Goal: Task Accomplishment & Management: Manage account settings

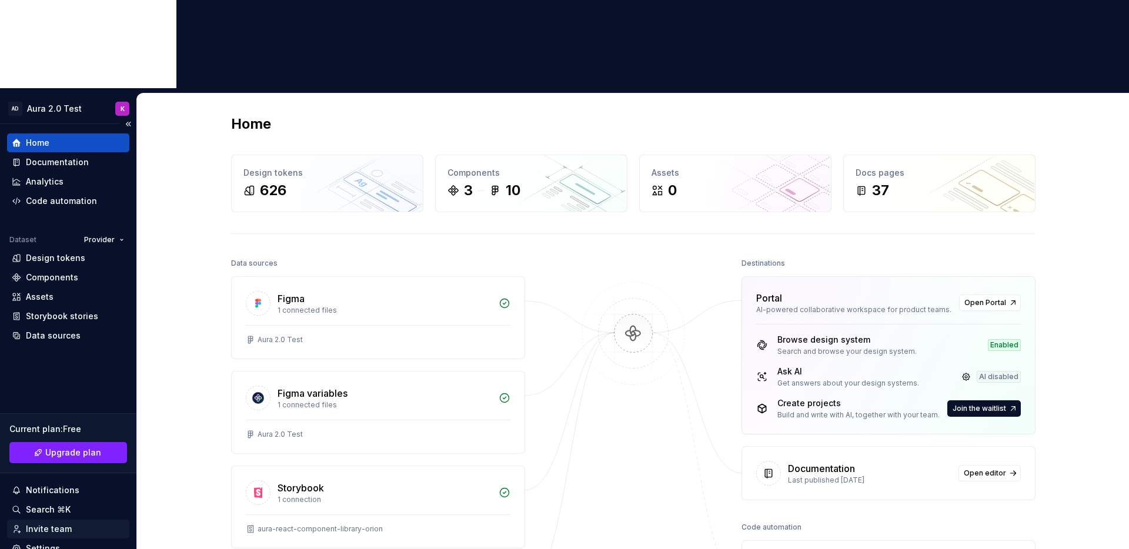
click at [44, 543] on div "Settings" at bounding box center [43, 549] width 34 height 12
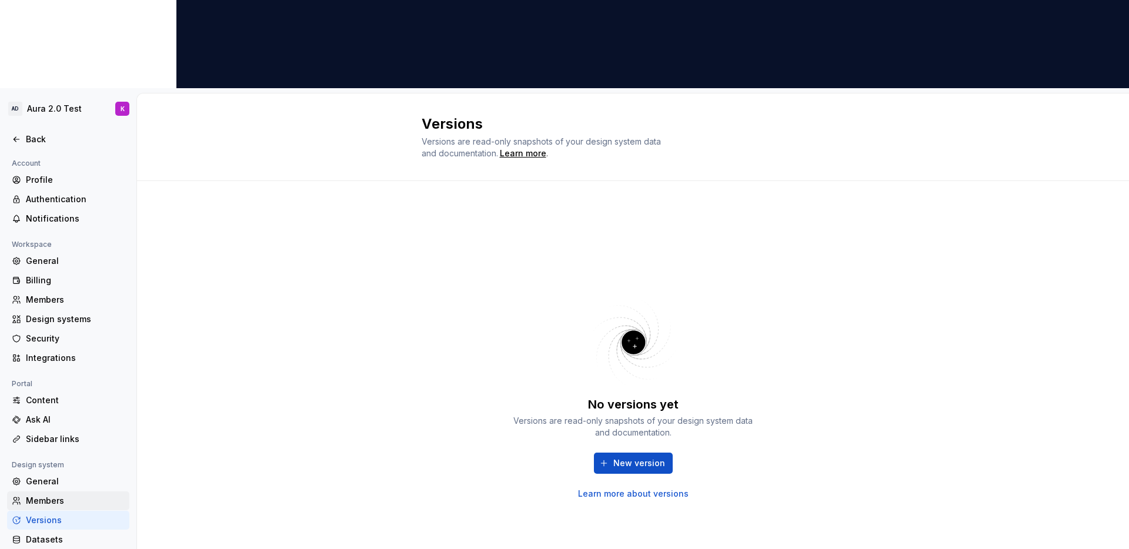
click at [47, 495] on div "Members" at bounding box center [75, 501] width 99 height 12
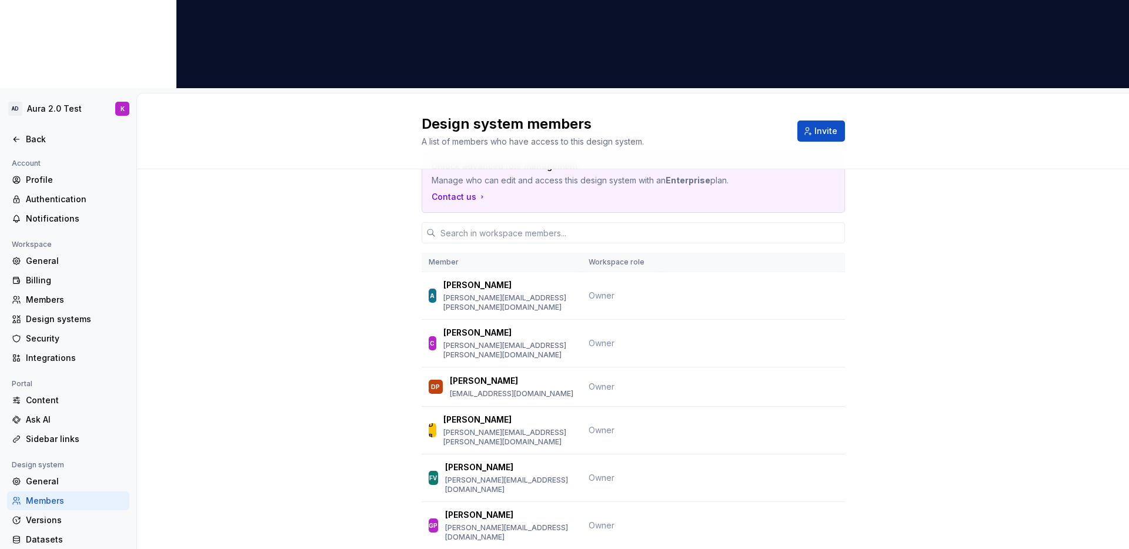
scroll to position [32, 0]
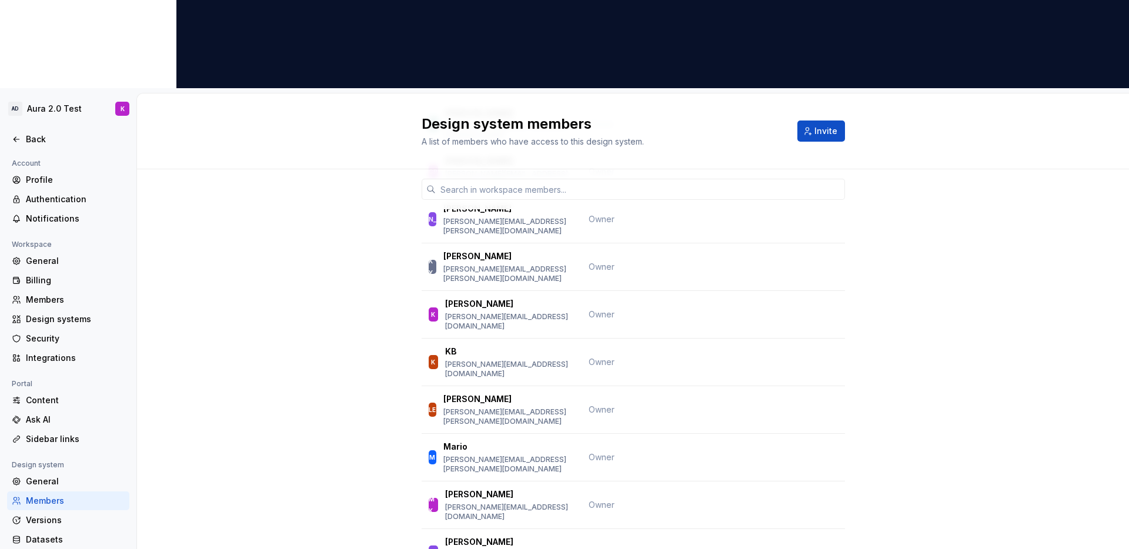
scroll to position [382, 0]
click at [339, 288] on div "Unlock advanced role management Manage who can edit and access this design syst…" at bounding box center [633, 350] width 992 height 1127
click at [686, 436] on td at bounding box center [752, 460] width 185 height 48
click at [728, 436] on td at bounding box center [752, 460] width 185 height 48
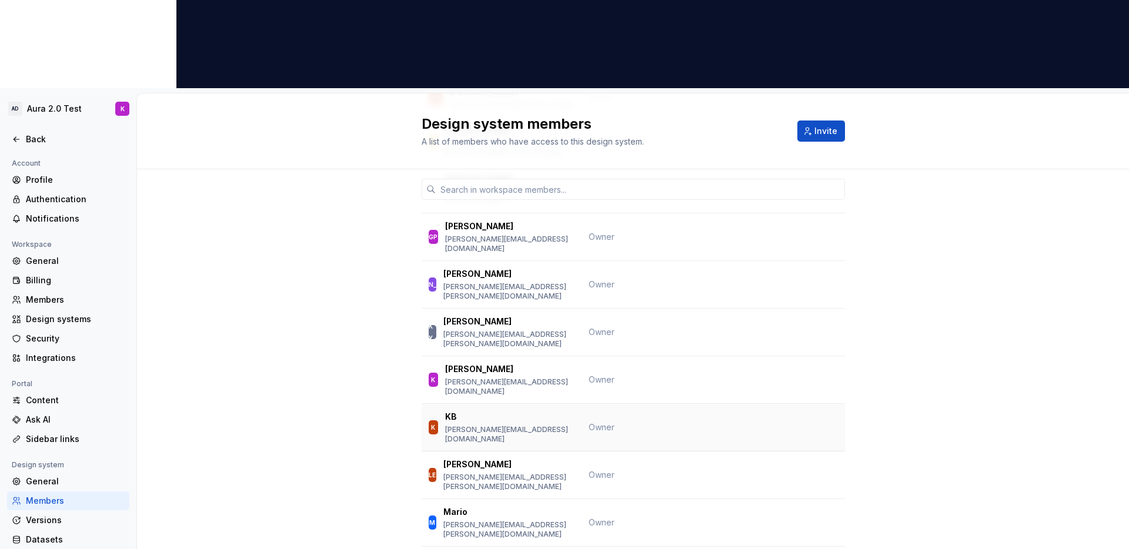
scroll to position [318, 0]
click at [315, 233] on div "Unlock advanced role management Manage who can edit and access this design syst…" at bounding box center [633, 414] width 992 height 1127
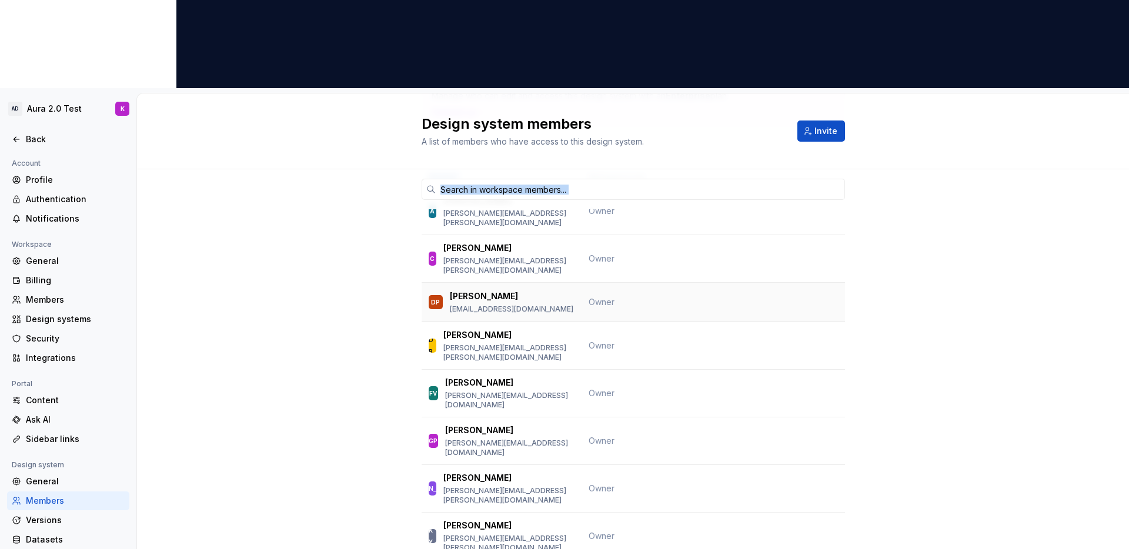
scroll to position [0, 0]
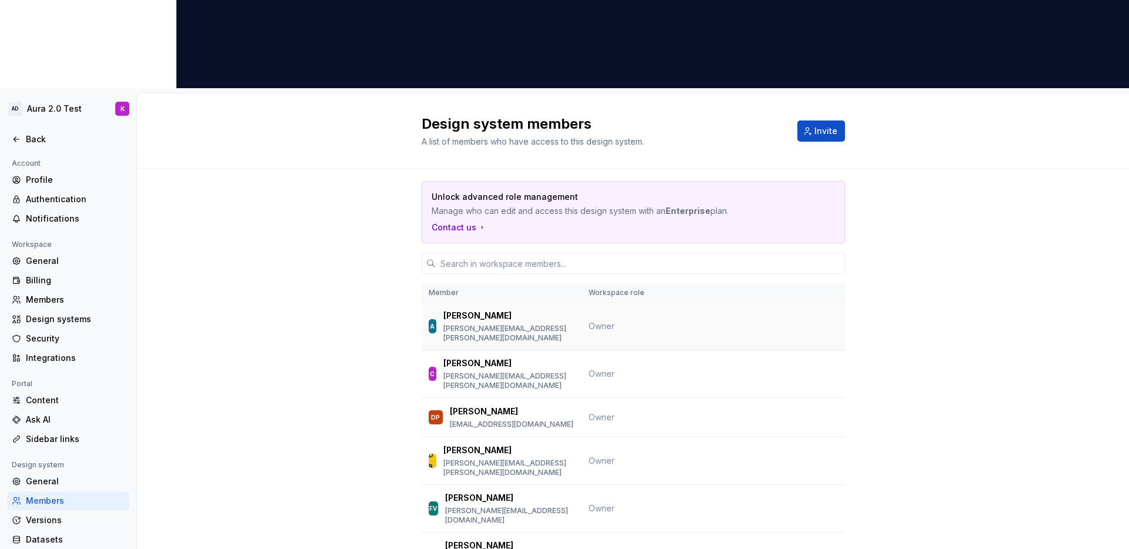
click at [665, 303] on td at bounding box center [752, 327] width 185 height 48
drag, startPoint x: 932, startPoint y: 118, endPoint x: 890, endPoint y: 93, distance: 48.7
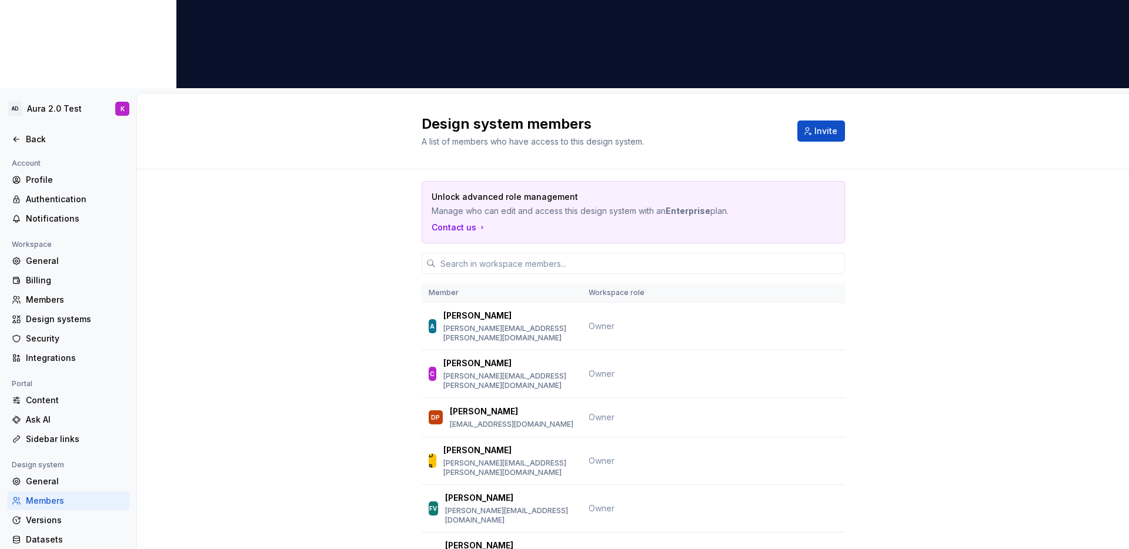
click at [820, 125] on span "Invite" at bounding box center [825, 131] width 23 height 12
click at [17, 135] on icon at bounding box center [16, 139] width 9 height 9
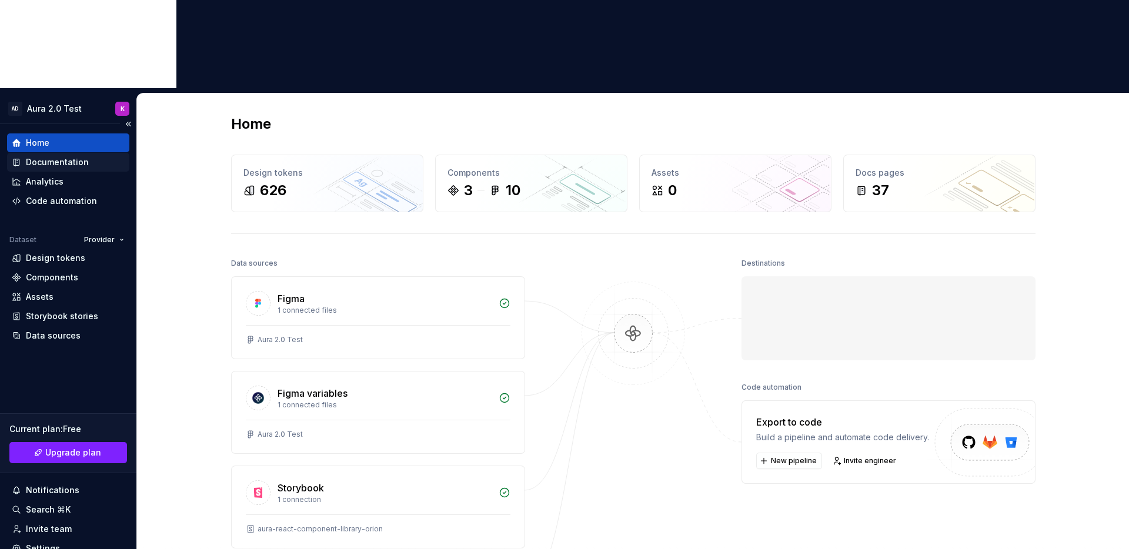
click at [51, 156] on div "Documentation" at bounding box center [57, 162] width 63 height 12
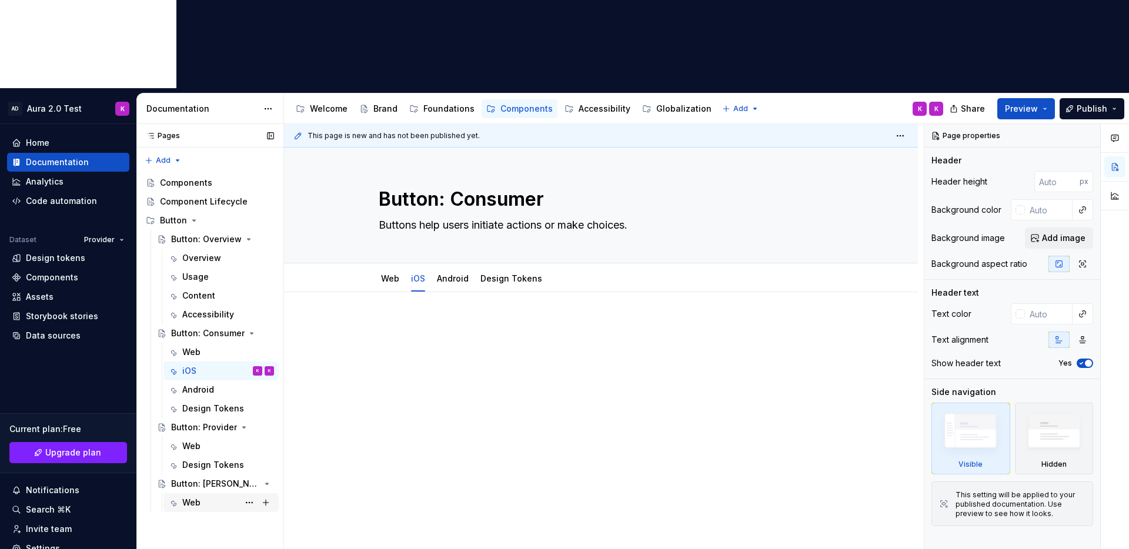
click at [203, 494] on div "Web" at bounding box center [228, 502] width 92 height 16
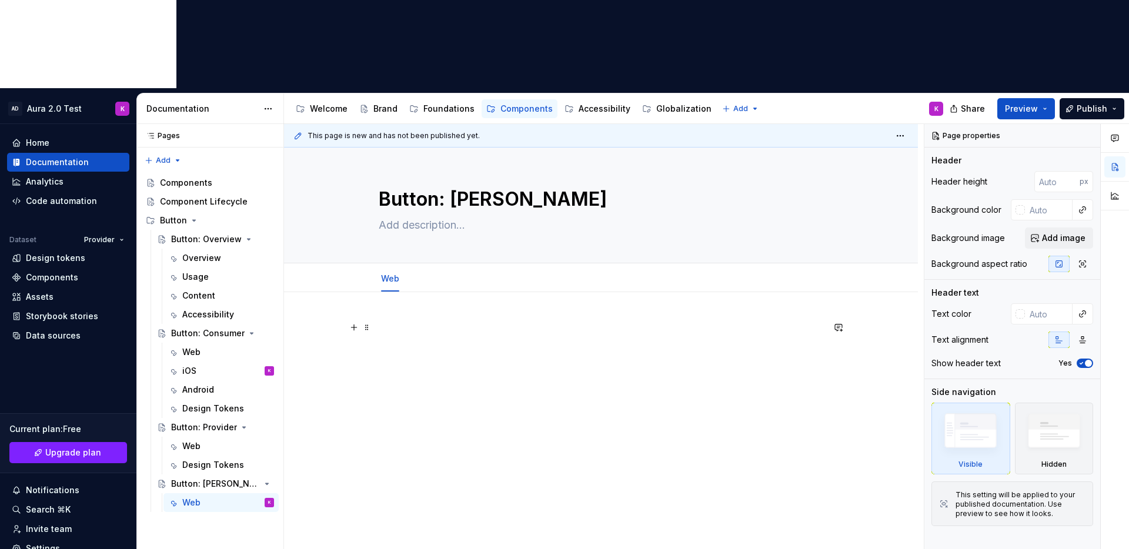
click at [412, 320] on p at bounding box center [601, 327] width 444 height 14
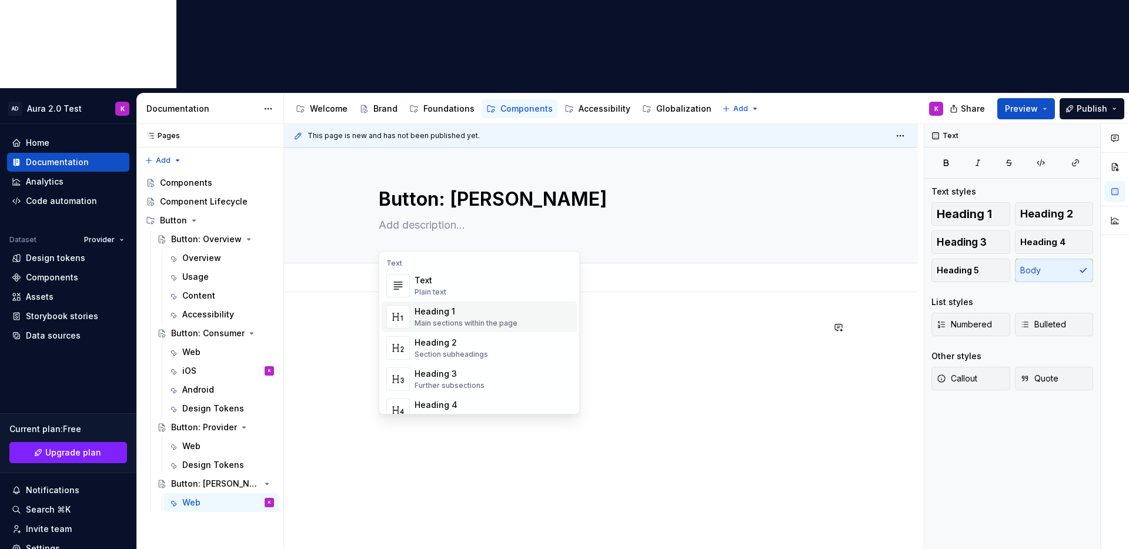
click at [441, 319] on div "Main sections within the page" at bounding box center [465, 323] width 103 height 9
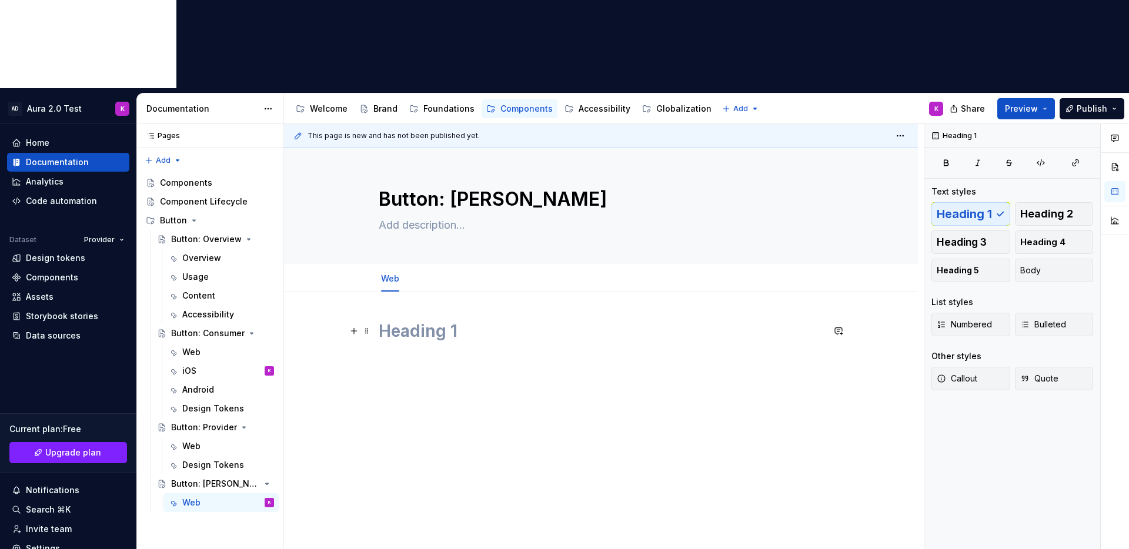
click at [407, 320] on h1 at bounding box center [601, 330] width 444 height 21
click at [436, 320] on div at bounding box center [601, 342] width 444 height 45
click at [510, 354] on div at bounding box center [601, 418] width 634 height 252
click at [572, 382] on div at bounding box center [601, 418] width 634 height 252
click at [452, 320] on h1 at bounding box center [601, 330] width 444 height 21
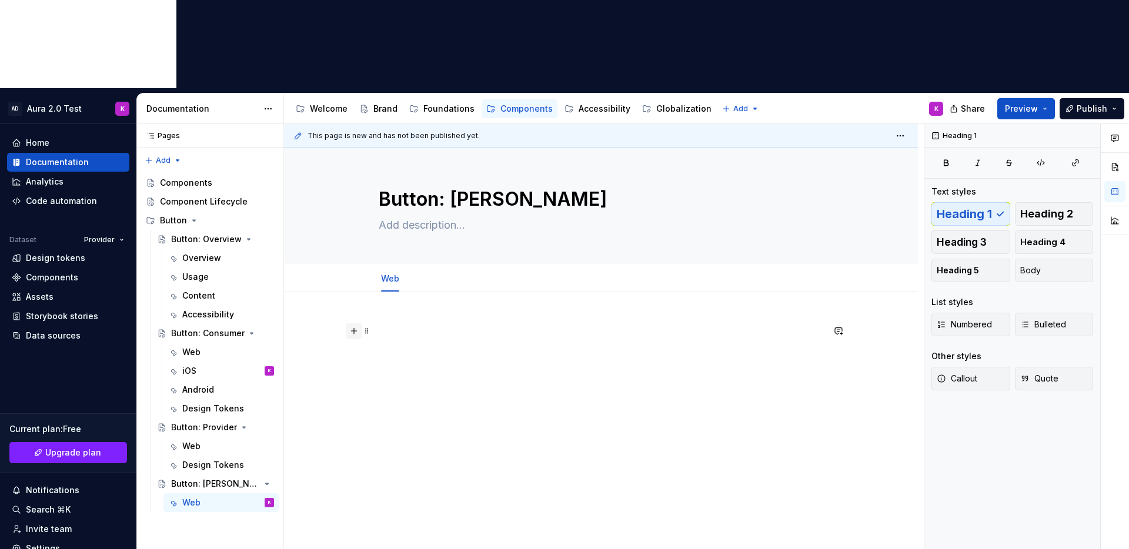
click at [356, 323] on button "button" at bounding box center [354, 331] width 16 height 16
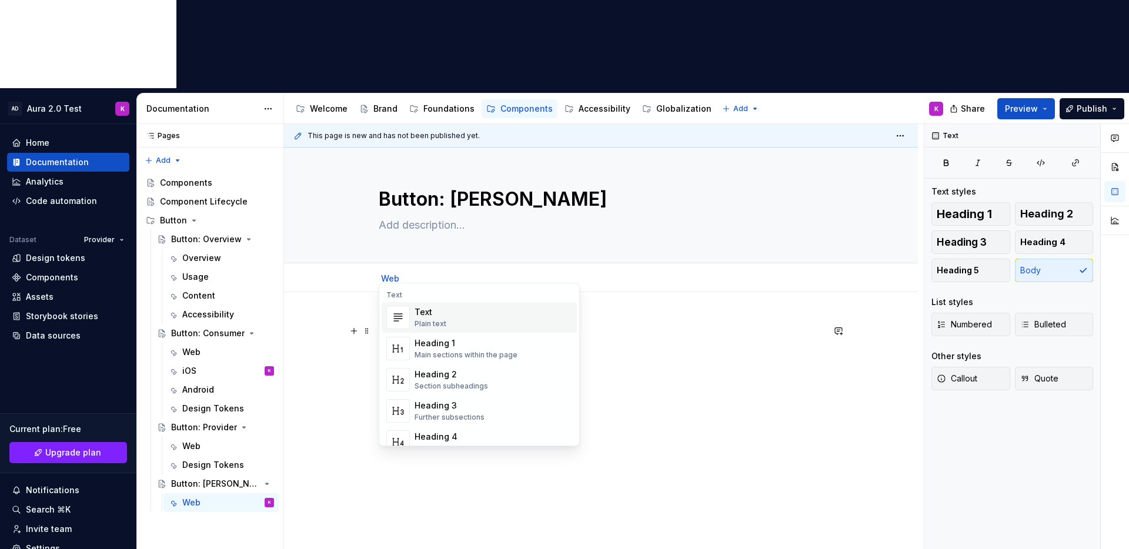
click at [437, 312] on div "Text" at bounding box center [430, 312] width 32 height 12
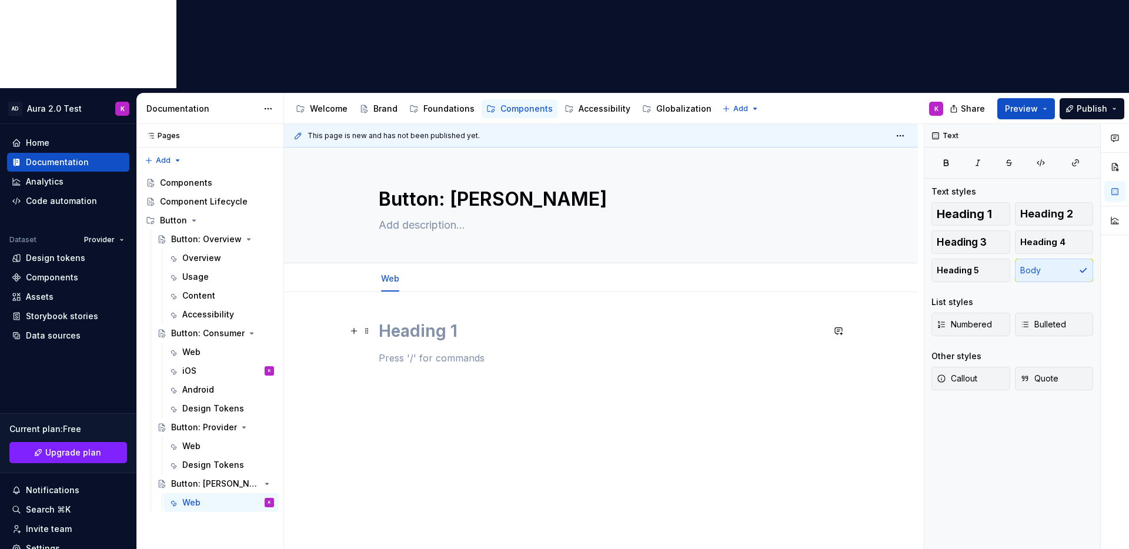
click at [461, 320] on h1 at bounding box center [601, 330] width 444 height 21
click at [522, 304] on div "This page is new and has not been published yet. Button: Omnichannel Edit heade…" at bounding box center [604, 381] width 640 height 514
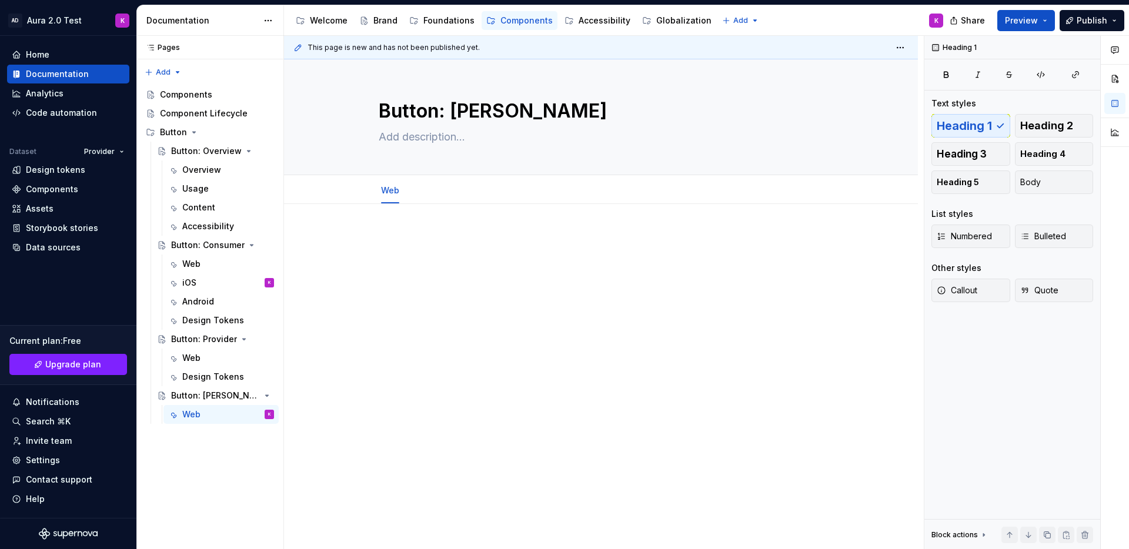
type textarea "*"
click at [45, 440] on div "Invite team" at bounding box center [49, 441] width 46 height 12
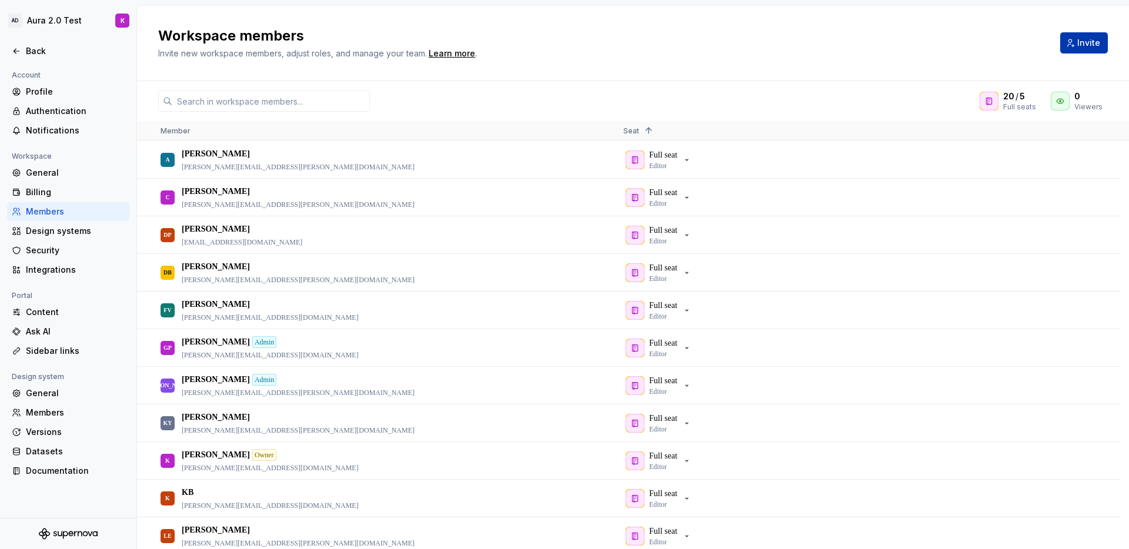
click at [1096, 37] on span "Invite" at bounding box center [1088, 43] width 23 height 12
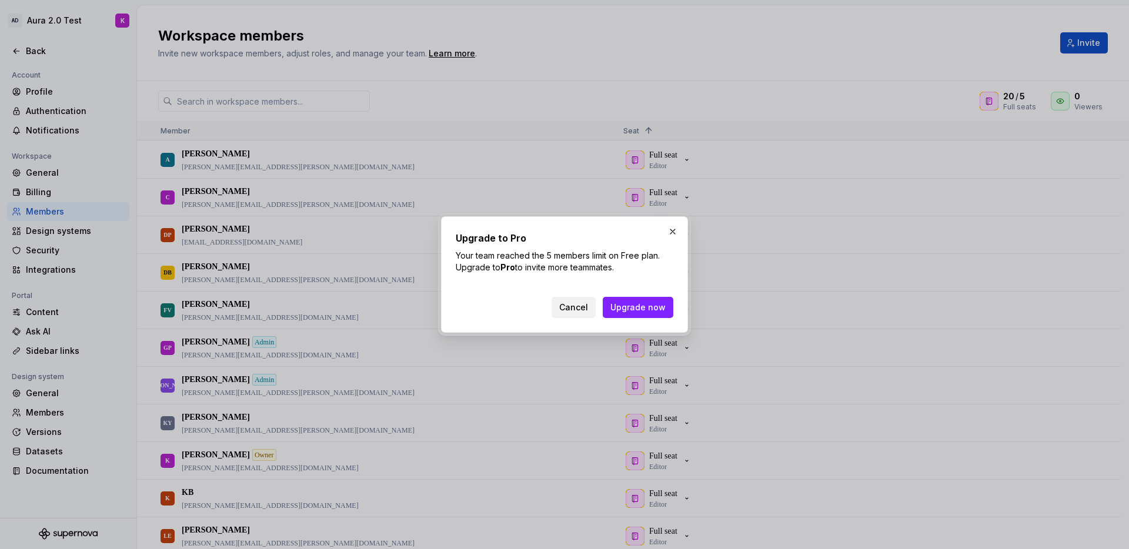
click at [577, 305] on span "Cancel" at bounding box center [573, 308] width 29 height 12
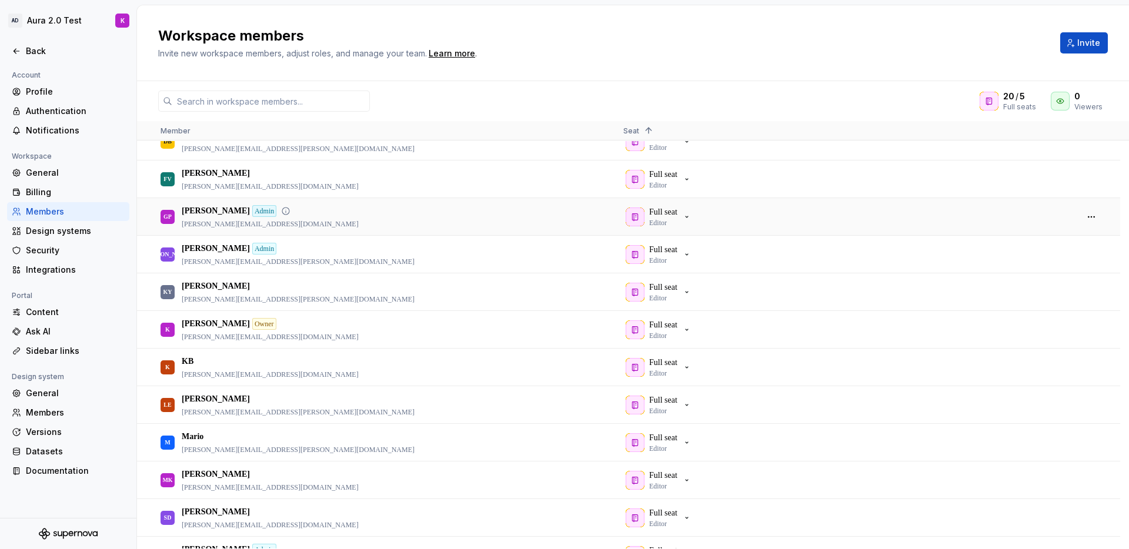
scroll to position [160, 0]
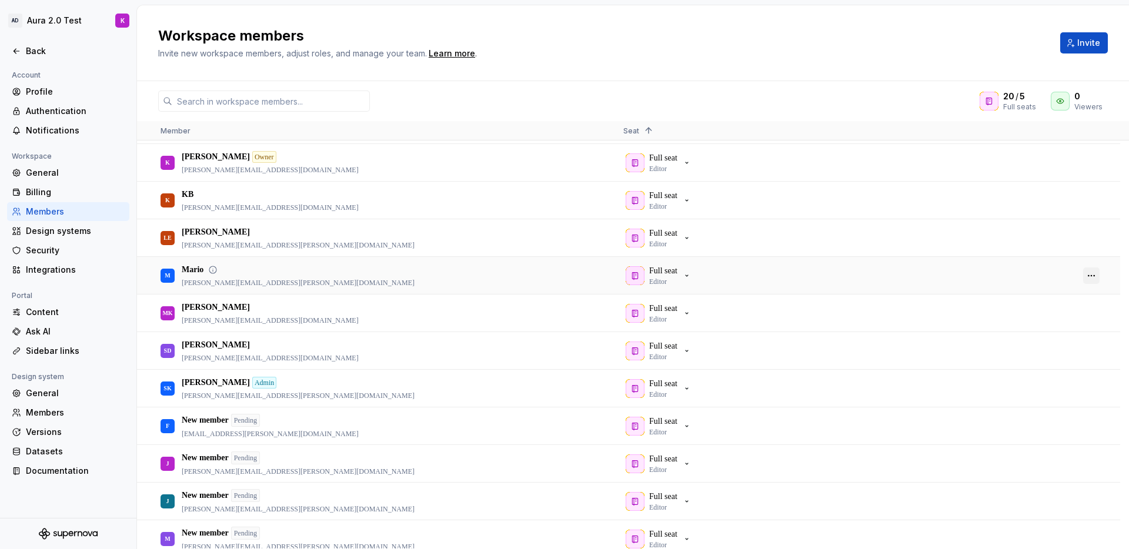
click at [1091, 274] on button "button" at bounding box center [1091, 275] width 16 height 16
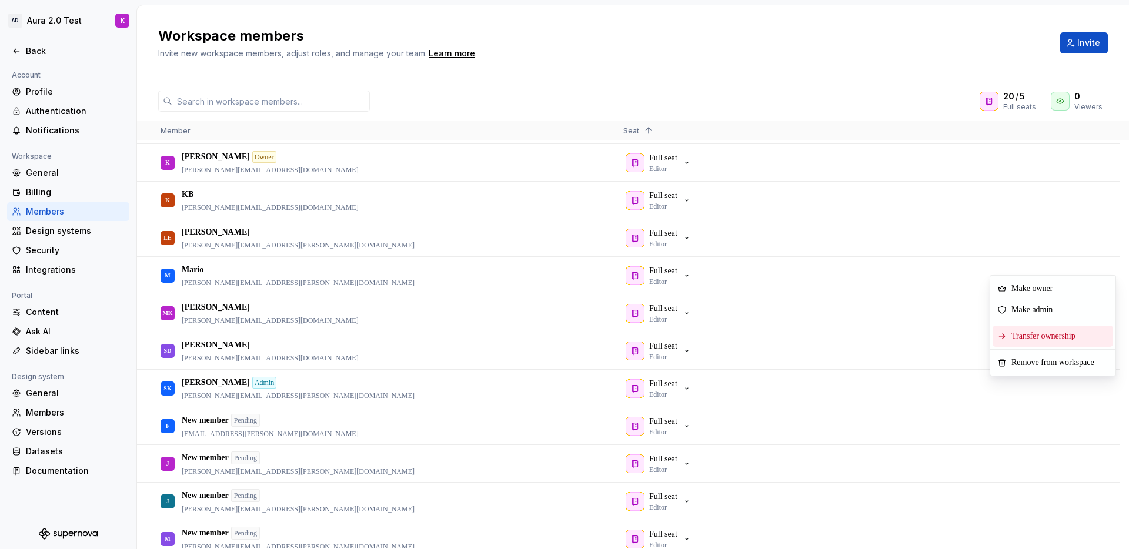
click at [1047, 336] on span "Transfer ownership" at bounding box center [1045, 336] width 78 height 21
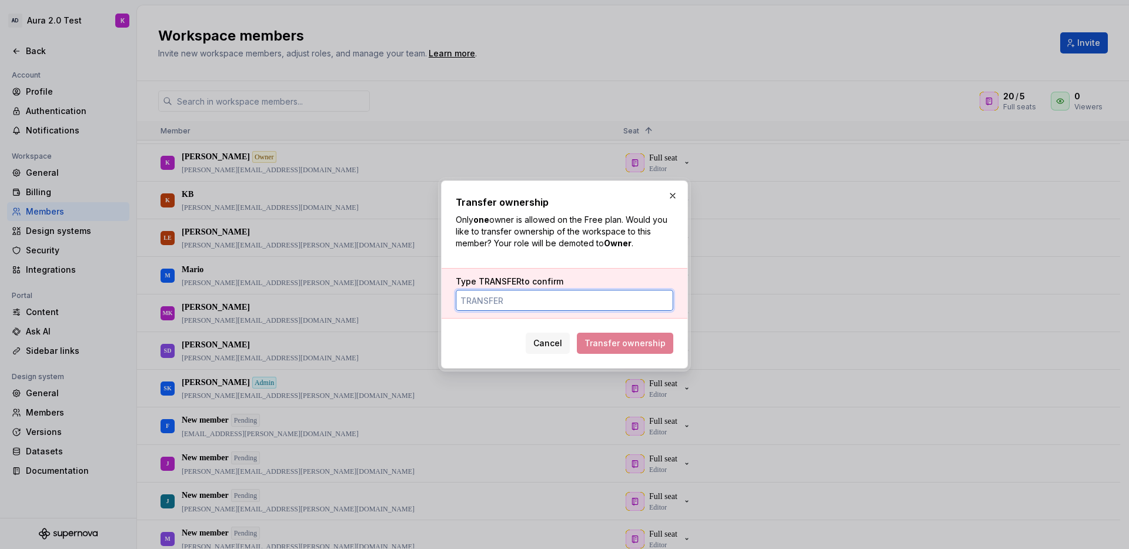
paste input "[PERSON_NAME][EMAIL_ADDRESS][PERSON_NAME][DOMAIN_NAME]"
type input "[PERSON_NAME][EMAIL_ADDRESS][PERSON_NAME][DOMAIN_NAME]"
drag, startPoint x: 489, startPoint y: 330, endPoint x: 500, endPoint y: 329, distance: 11.3
click at [490, 330] on div "Cancel Transfer ownership" at bounding box center [564, 341] width 217 height 26
click at [588, 296] on input "[PERSON_NAME][EMAIL_ADDRESS][PERSON_NAME][DOMAIN_NAME]" at bounding box center [564, 300] width 217 height 21
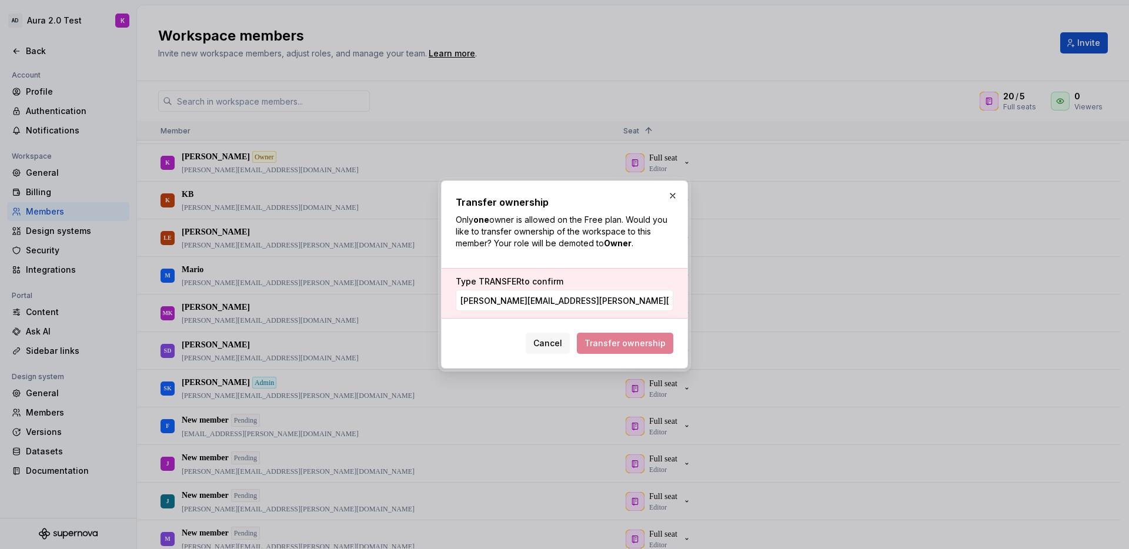
click at [499, 344] on div "Cancel Transfer ownership" at bounding box center [564, 341] width 217 height 26
click at [580, 303] on input "[PERSON_NAME][EMAIL_ADDRESS][PERSON_NAME][DOMAIN_NAME]" at bounding box center [564, 300] width 217 height 21
click at [600, 267] on div "Transfer ownership Only one owner is allowed on the Free plan. Would you like t…" at bounding box center [564, 274] width 217 height 159
click at [600, 298] on input "[PERSON_NAME][EMAIL_ADDRESS][PERSON_NAME][DOMAIN_NAME]" at bounding box center [564, 300] width 217 height 21
click at [494, 335] on div "Cancel Transfer ownership" at bounding box center [564, 341] width 217 height 26
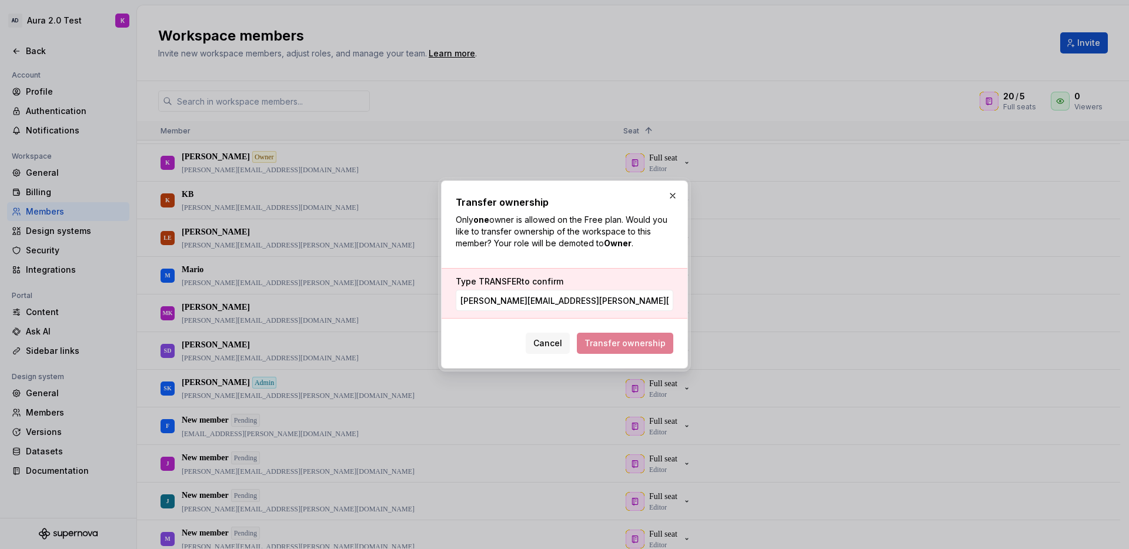
click at [625, 343] on span "Transfer ownership" at bounding box center [625, 343] width 96 height 21
click at [675, 195] on button "button" at bounding box center [672, 196] width 16 height 16
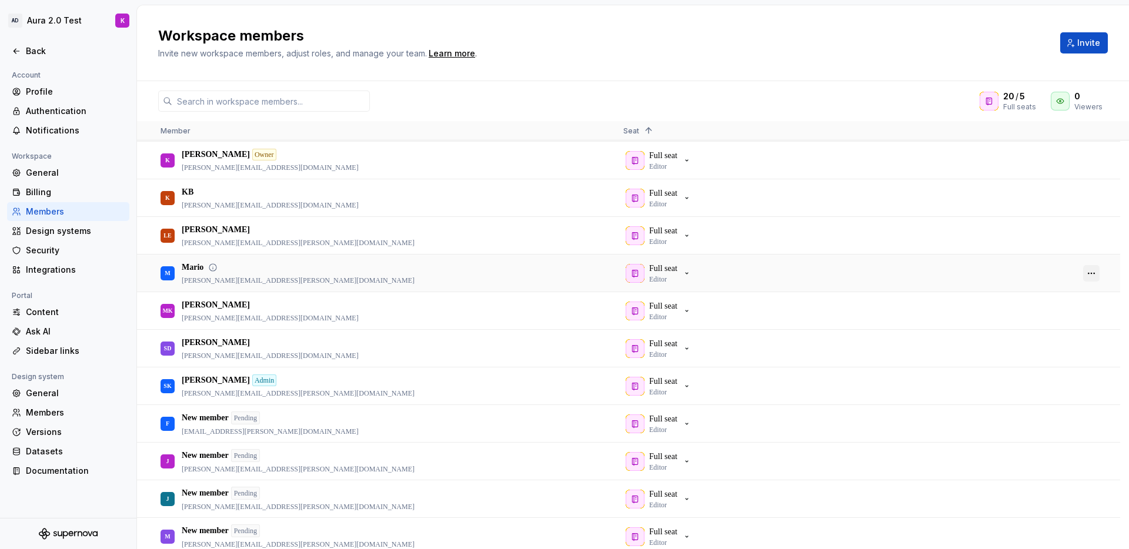
click at [1093, 272] on button "button" at bounding box center [1091, 273] width 16 height 16
click at [1065, 362] on span "Remove from workspace" at bounding box center [1054, 359] width 97 height 21
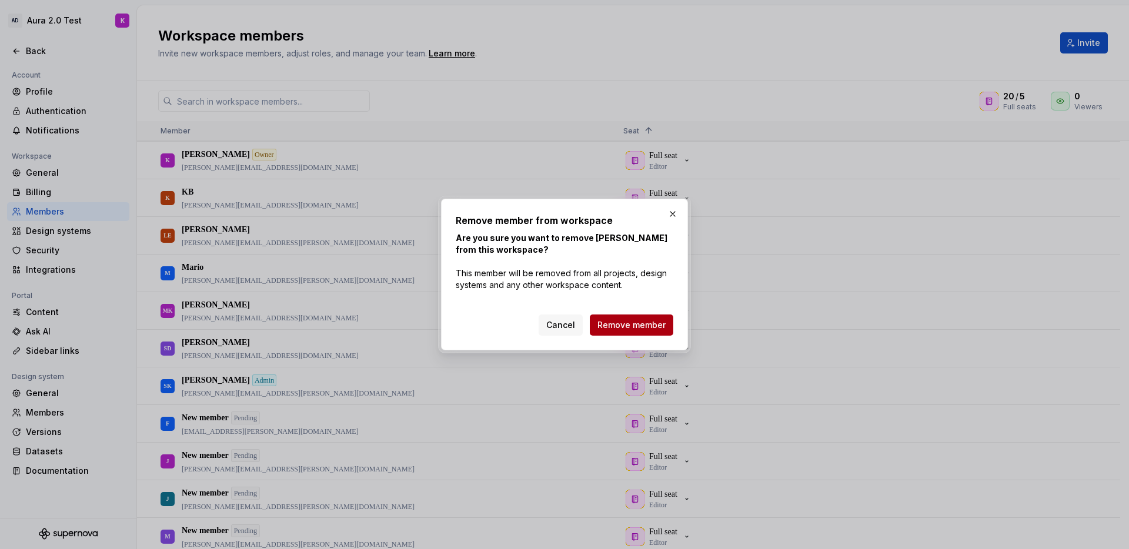
click at [624, 323] on span "Remove member" at bounding box center [631, 325] width 68 height 12
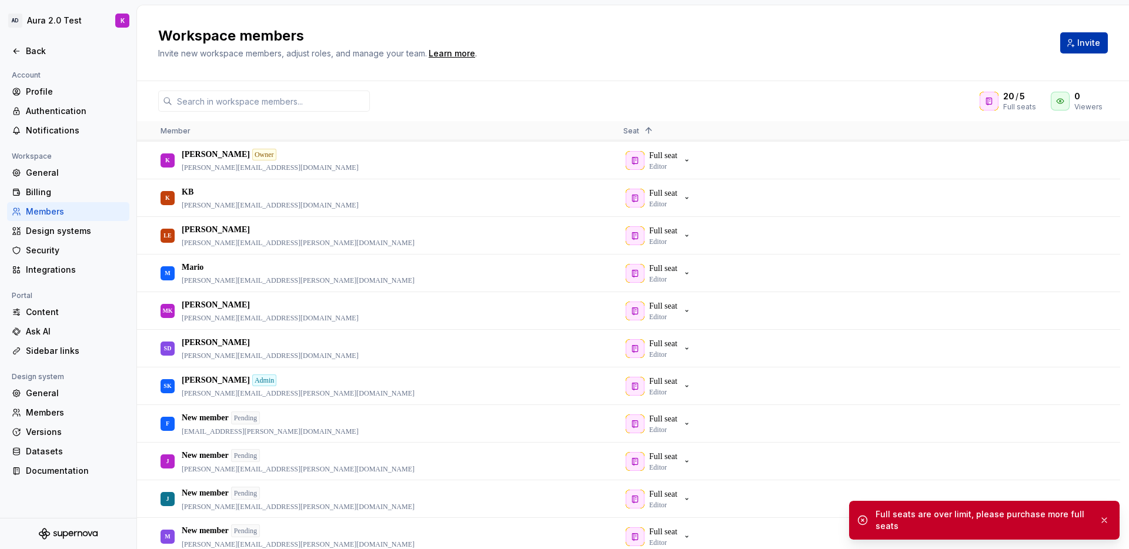
click at [1087, 43] on span "Invite" at bounding box center [1088, 43] width 23 height 12
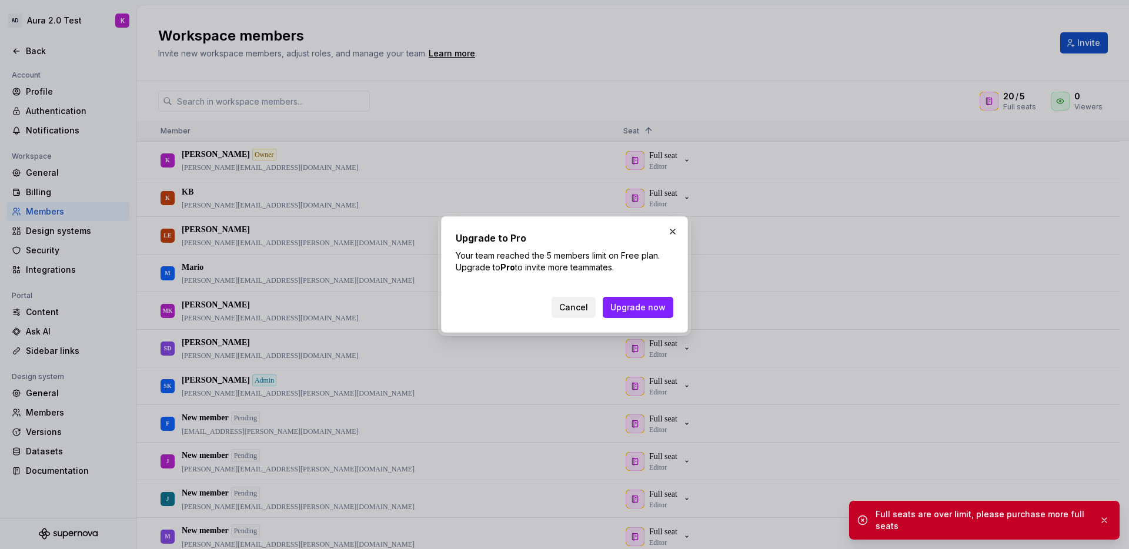
drag, startPoint x: 571, startPoint y: 306, endPoint x: 590, endPoint y: 307, distance: 18.9
click at [571, 305] on span "Cancel" at bounding box center [573, 308] width 29 height 12
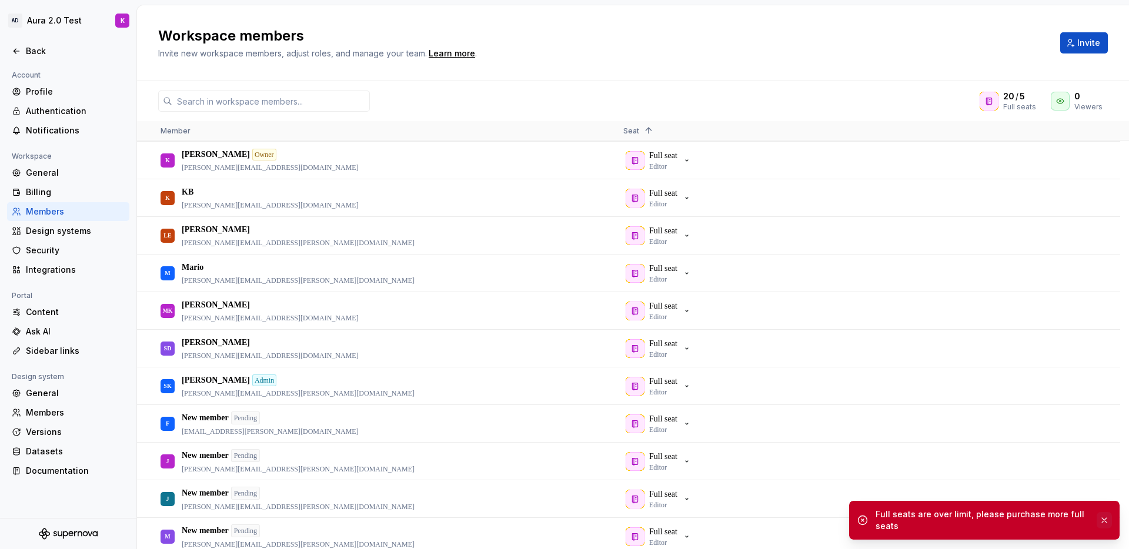
click at [1103, 518] on button "button" at bounding box center [1103, 520] width 15 height 16
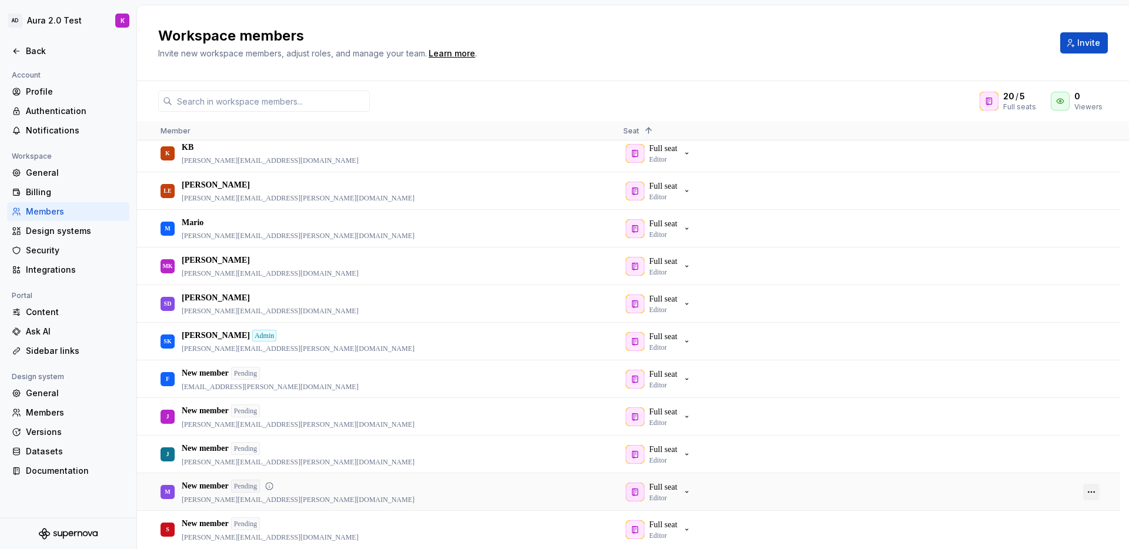
click at [1093, 492] on button "button" at bounding box center [1091, 492] width 16 height 16
click at [828, 431] on div "Full seat Editor" at bounding box center [845, 417] width 444 height 36
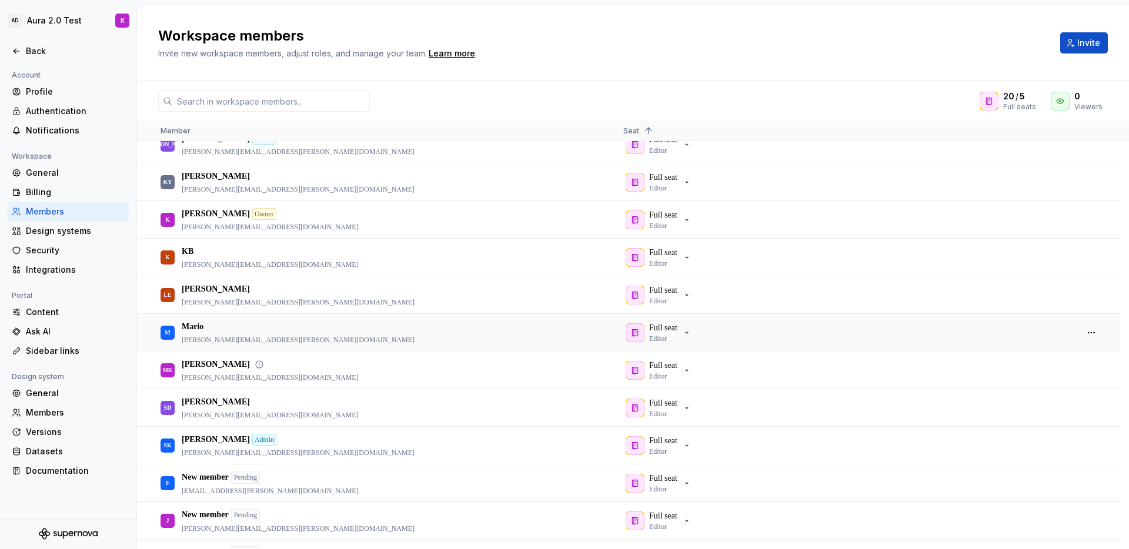
scroll to position [212, 0]
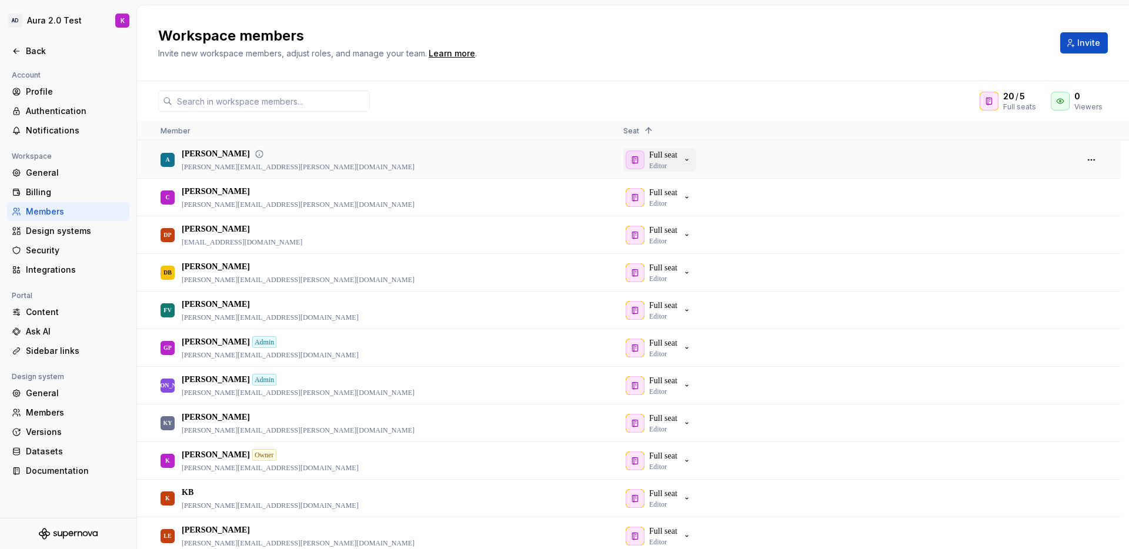
click at [687, 159] on icon "button" at bounding box center [686, 159] width 9 height 9
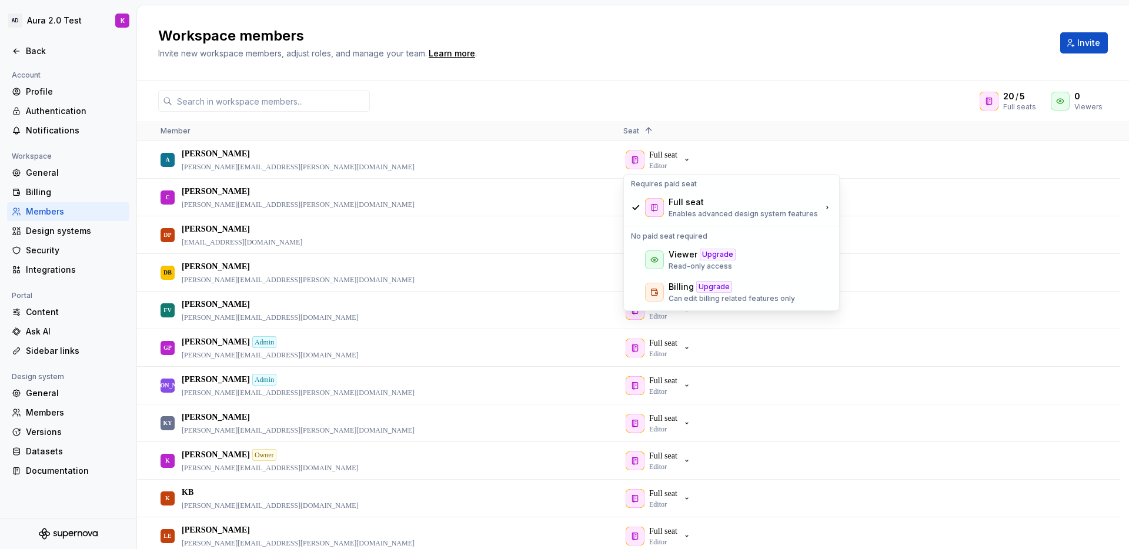
click at [763, 78] on div "Workspace members Invite new workspace members, adjust roles, and manage your t…" at bounding box center [633, 43] width 992 height 76
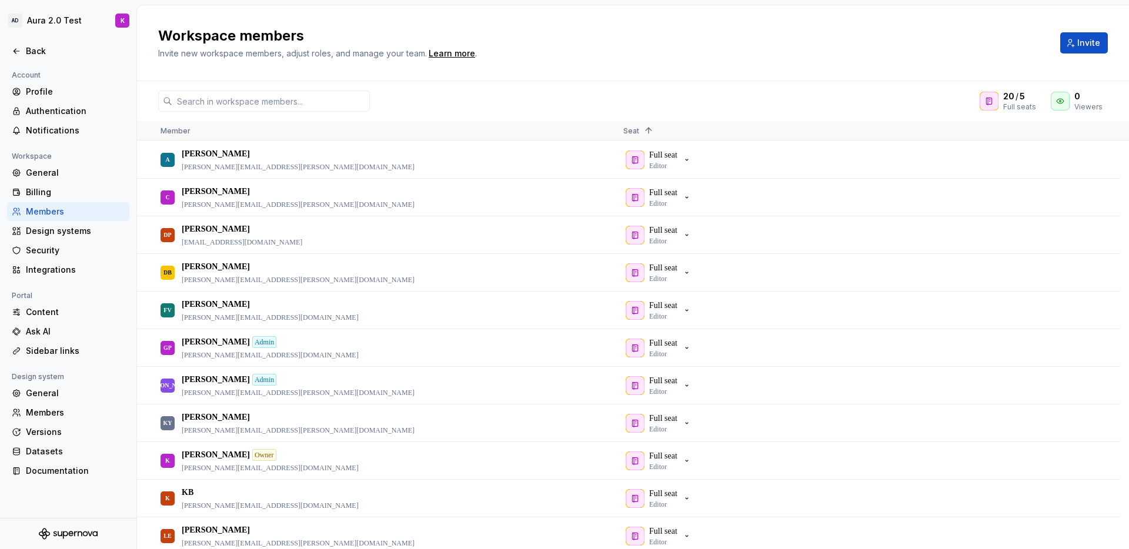
click at [762, 78] on div "Workspace members Invite new workspace members, adjust roles, and manage your t…" at bounding box center [633, 43] width 992 height 76
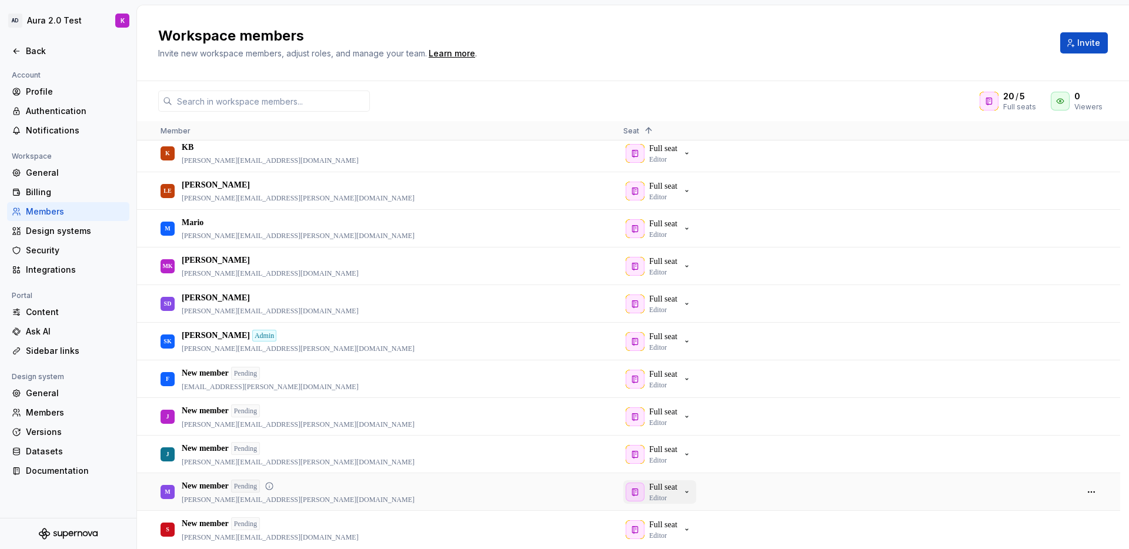
click at [691, 494] on icon "button" at bounding box center [686, 491] width 9 height 9
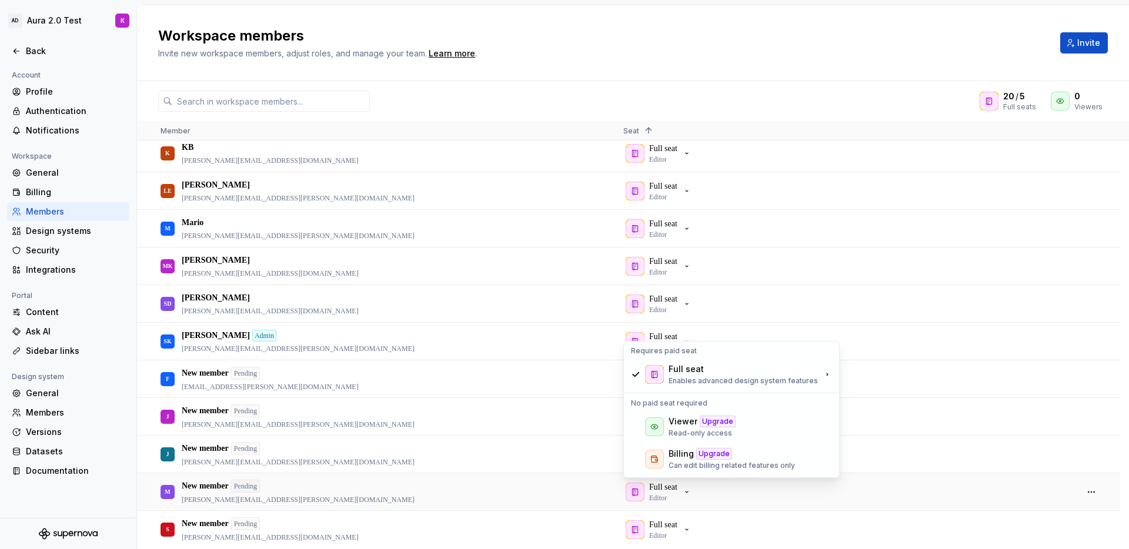
click at [132, 344] on div "Account Profile Authentication Notifications Workspace General Billing Members …" at bounding box center [68, 277] width 136 height 419
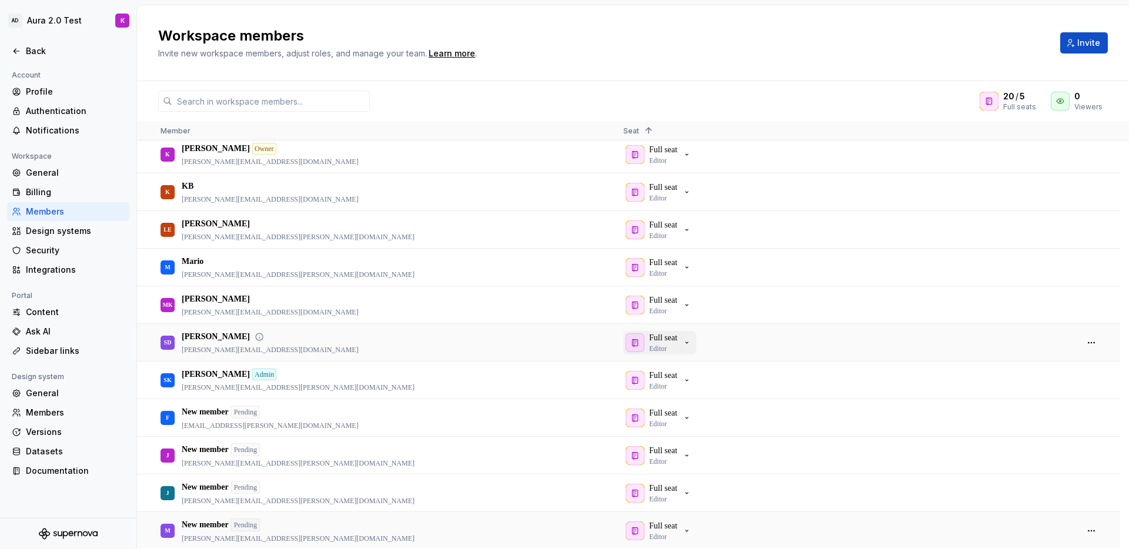
click at [691, 343] on icon "button" at bounding box center [686, 342] width 9 height 9
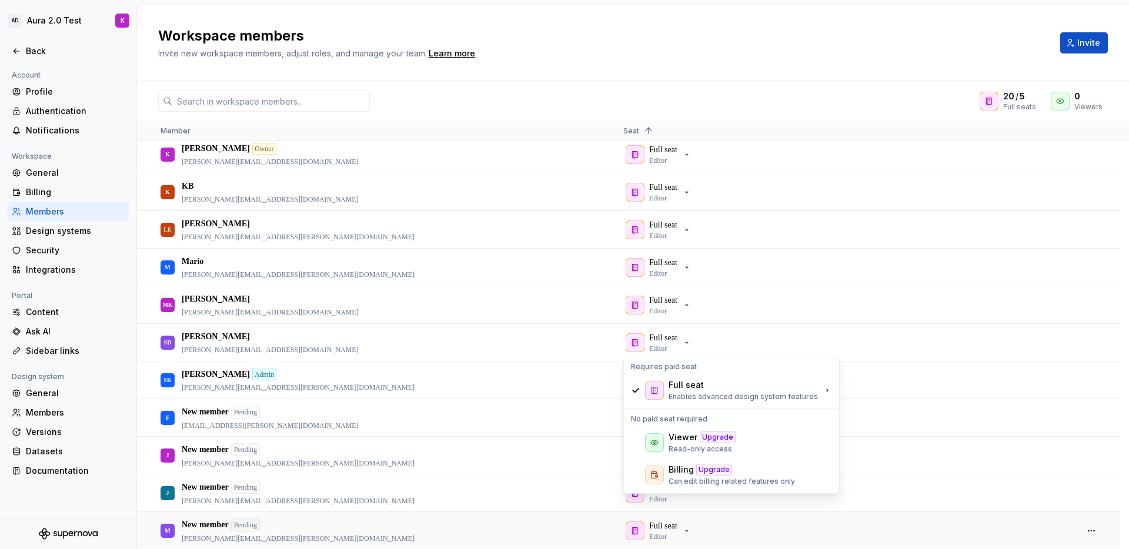
click at [733, 75] on div "Workspace members Invite new workspace members, adjust roles, and manage your t…" at bounding box center [633, 43] width 992 height 76
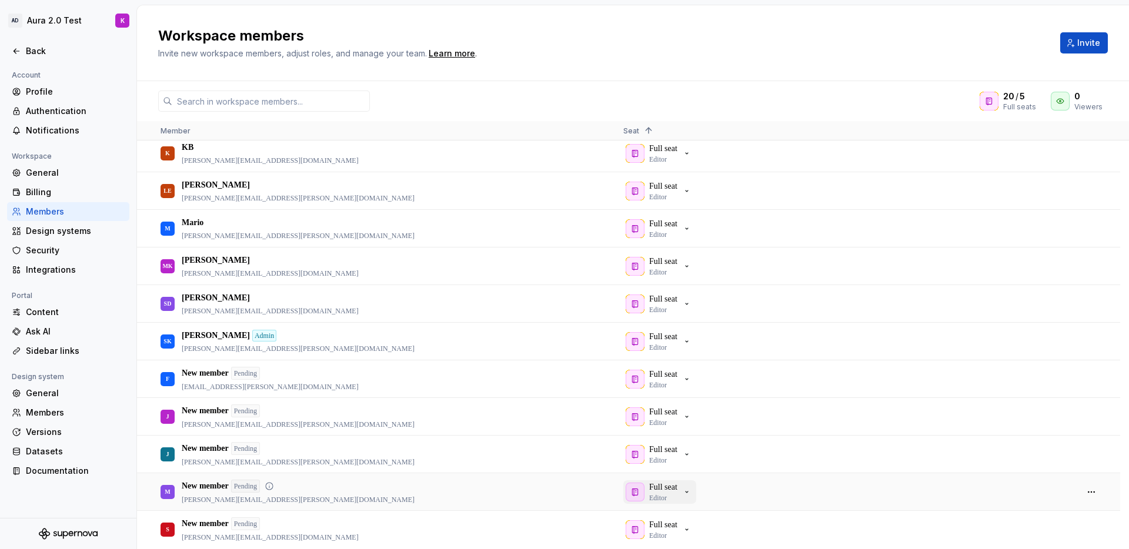
click at [691, 494] on icon "button" at bounding box center [686, 491] width 9 height 9
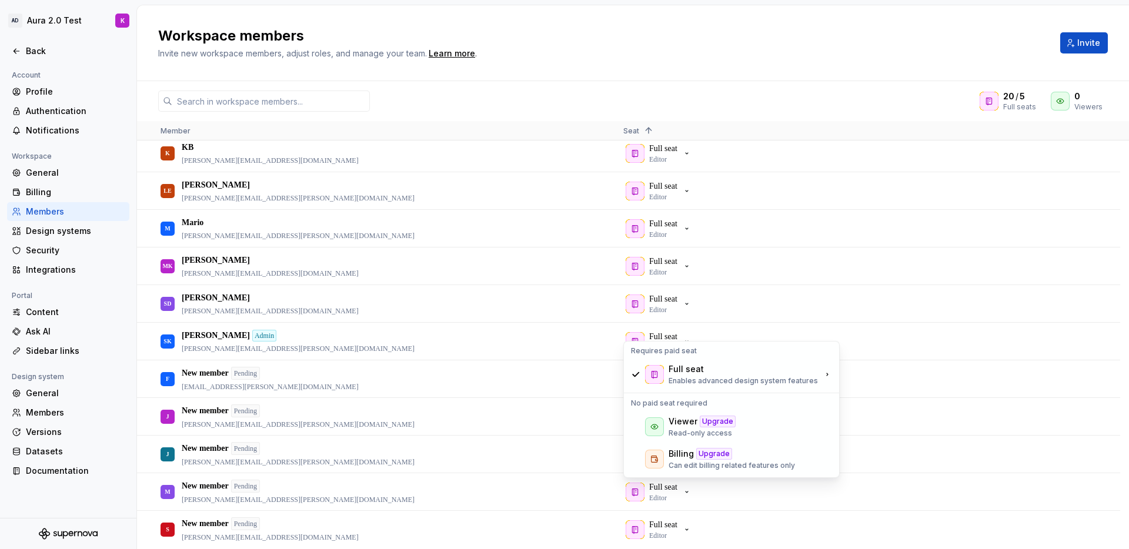
click at [741, 61] on div "Workspace members Invite new workspace members, adjust roles, and manage your t…" at bounding box center [633, 43] width 992 height 76
